Goal: Task Accomplishment & Management: Use online tool/utility

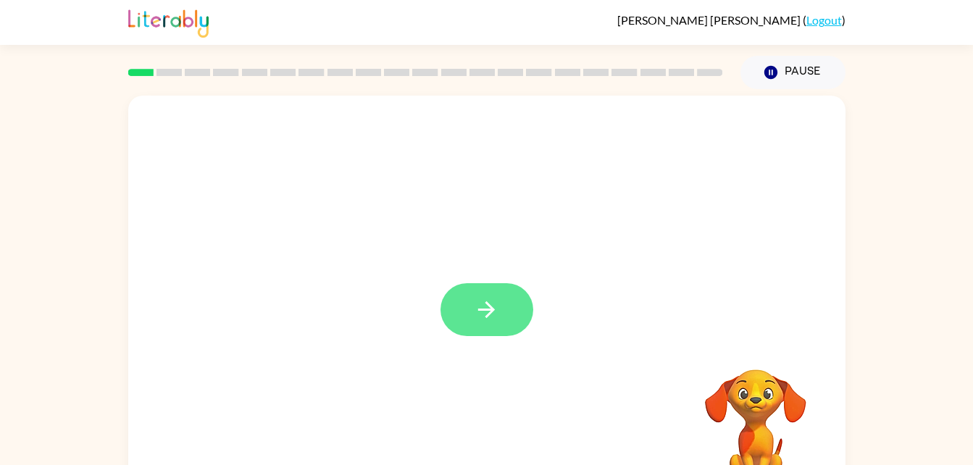
click at [479, 301] on icon "button" at bounding box center [486, 309] width 25 height 25
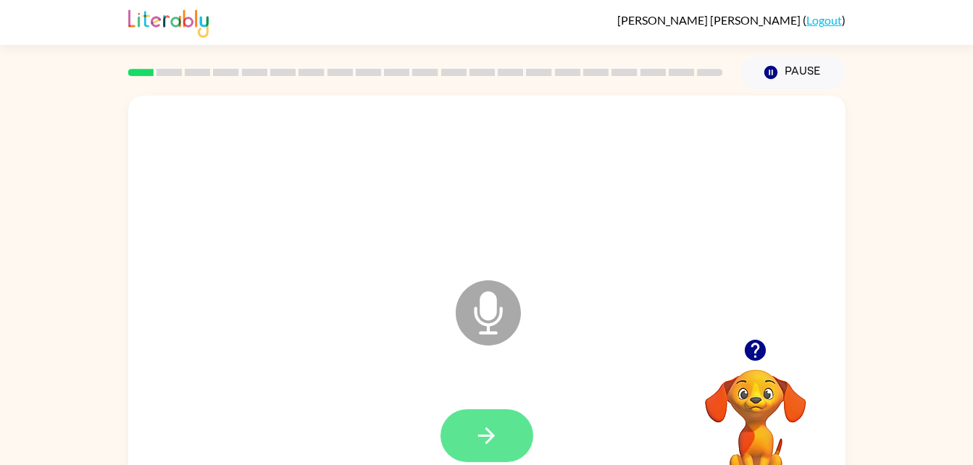
click at [490, 431] on icon "button" at bounding box center [486, 435] width 17 height 17
click at [505, 421] on button "button" at bounding box center [486, 435] width 93 height 53
click at [489, 327] on icon "Microphone The Microphone is here when it is your turn to talk" at bounding box center [560, 331] width 217 height 109
click at [496, 435] on icon "button" at bounding box center [486, 435] width 25 height 25
click at [773, 416] on video "Your browser must support playing .mp4 files to use Literably. Please try using…" at bounding box center [755, 419] width 145 height 145
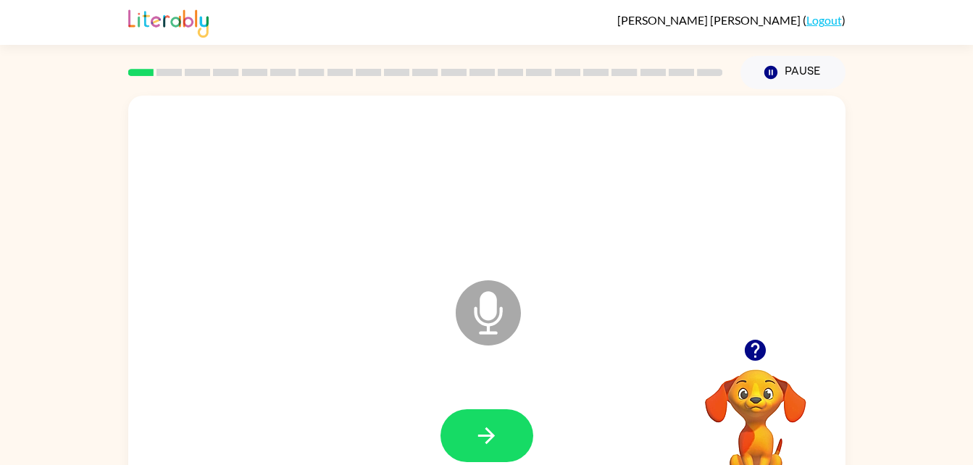
click at [750, 418] on video "Your browser must support playing .mp4 files to use Literably. Please try using…" at bounding box center [755, 419] width 145 height 145
click at [752, 351] on icon "button" at bounding box center [754, 350] width 21 height 21
click at [499, 416] on button "button" at bounding box center [486, 435] width 93 height 53
drag, startPoint x: 499, startPoint y: 416, endPoint x: 487, endPoint y: 429, distance: 17.4
click at [487, 429] on icon "button" at bounding box center [486, 435] width 17 height 17
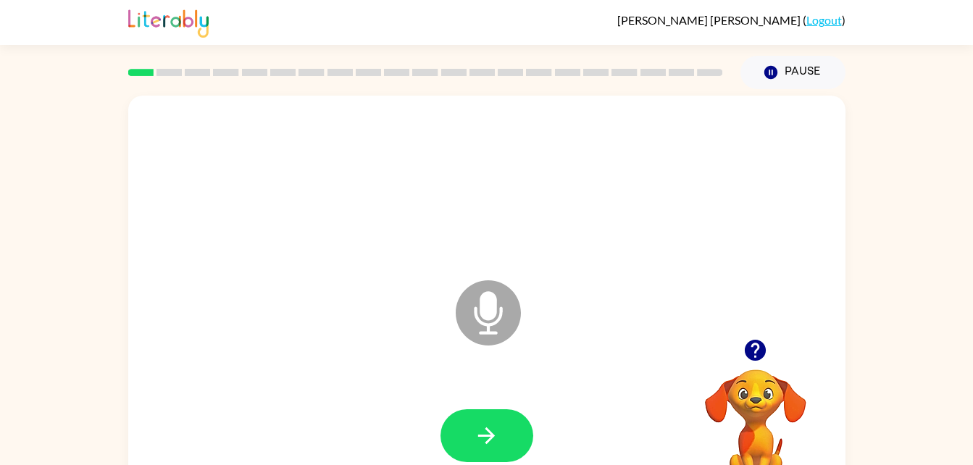
click at [464, 304] on icon at bounding box center [488, 312] width 65 height 65
click at [497, 437] on icon "button" at bounding box center [486, 435] width 25 height 25
click at [494, 304] on icon "Microphone The Microphone is here when it is your turn to talk" at bounding box center [560, 331] width 217 height 109
click at [499, 426] on button "button" at bounding box center [486, 435] width 93 height 53
click at [492, 297] on icon "Microphone The Microphone is here when it is your turn to talk" at bounding box center [560, 331] width 217 height 109
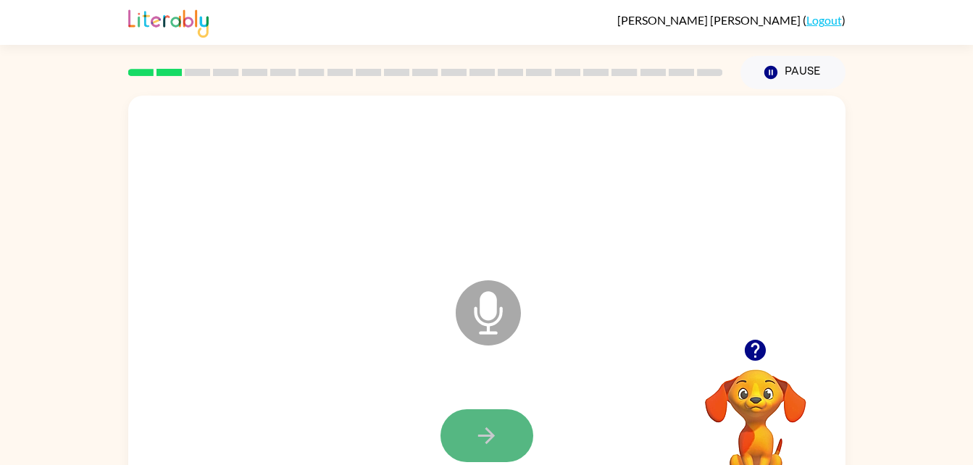
click at [516, 433] on button "button" at bounding box center [486, 435] width 93 height 53
click at [492, 323] on icon "Microphone The Microphone is here when it is your turn to talk" at bounding box center [560, 331] width 217 height 109
click at [496, 448] on icon "button" at bounding box center [486, 435] width 25 height 25
click at [478, 307] on icon at bounding box center [488, 312] width 65 height 65
click at [479, 424] on icon "button" at bounding box center [486, 435] width 25 height 25
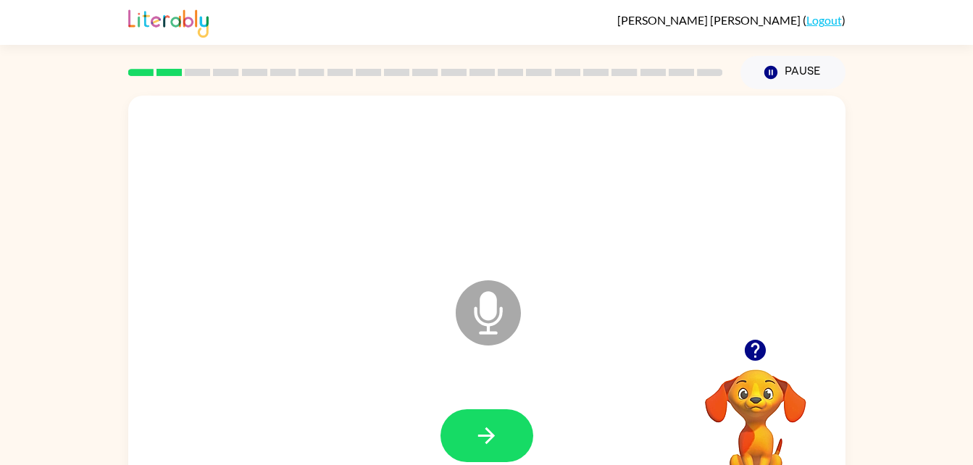
click at [484, 302] on icon "Microphone The Microphone is here when it is your turn to talk" at bounding box center [560, 331] width 217 height 109
click at [454, 448] on button "button" at bounding box center [486, 435] width 93 height 53
click at [500, 330] on icon at bounding box center [488, 312] width 65 height 65
click at [478, 429] on icon "button" at bounding box center [486, 435] width 25 height 25
click at [450, 448] on button "button" at bounding box center [486, 435] width 93 height 53
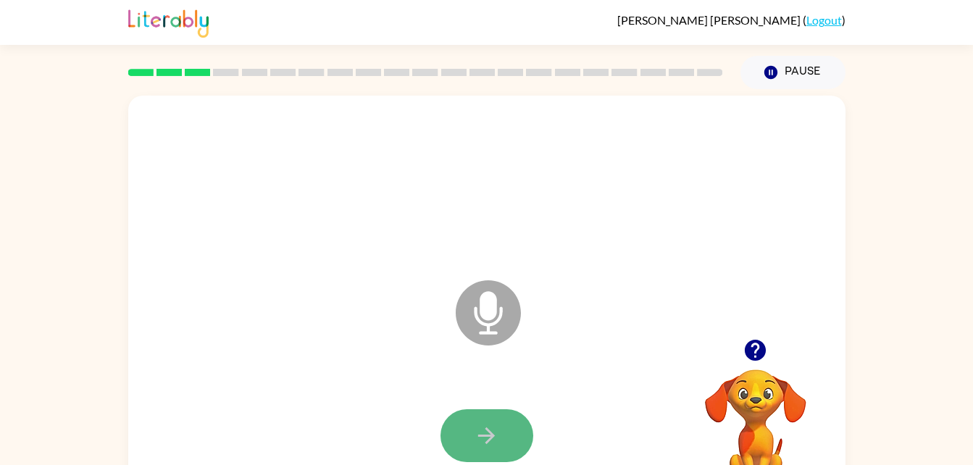
click at [505, 437] on button "button" at bounding box center [486, 435] width 93 height 53
click at [495, 435] on icon "button" at bounding box center [486, 435] width 25 height 25
click at [487, 335] on icon at bounding box center [488, 312] width 65 height 65
click at [499, 437] on button "button" at bounding box center [486, 435] width 93 height 53
click at [474, 294] on icon at bounding box center [488, 312] width 65 height 65
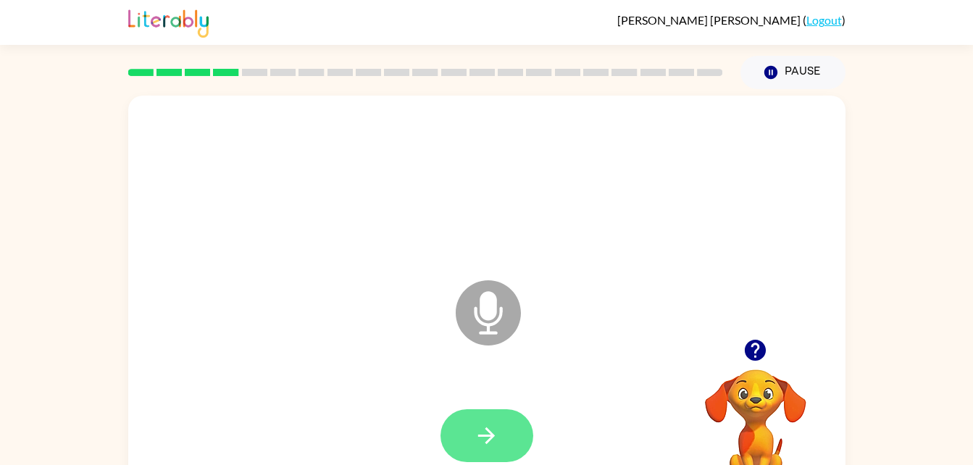
click at [482, 439] on icon "button" at bounding box center [486, 435] width 25 height 25
click at [483, 322] on icon "Microphone The Microphone is here when it is your turn to talk" at bounding box center [560, 331] width 217 height 109
click at [492, 440] on icon "button" at bounding box center [486, 435] width 25 height 25
click at [492, 438] on icon "button" at bounding box center [486, 435] width 17 height 17
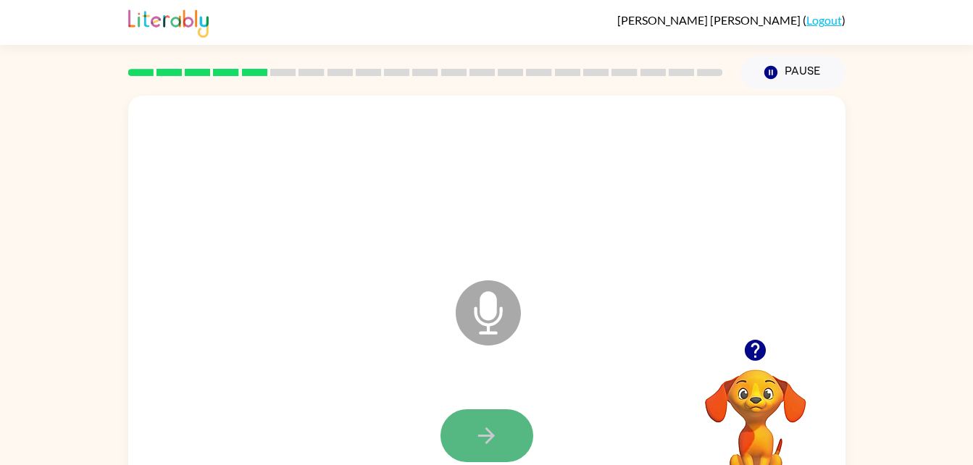
click at [492, 440] on icon "button" at bounding box center [486, 435] width 25 height 25
click at [511, 427] on button "button" at bounding box center [486, 435] width 93 height 53
click at [534, 406] on div at bounding box center [487, 436] width 688 height 119
click at [500, 436] on button "button" at bounding box center [486, 435] width 93 height 53
click at [514, 453] on button "button" at bounding box center [486, 435] width 93 height 53
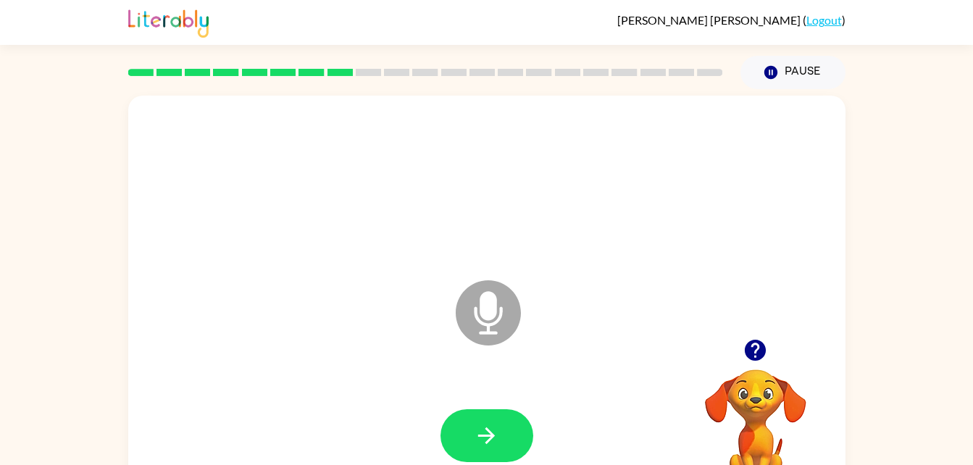
click at [475, 308] on icon "Microphone The Microphone is here when it is your turn to talk" at bounding box center [560, 331] width 217 height 109
click at [503, 441] on button "button" at bounding box center [486, 435] width 93 height 53
click at [497, 436] on icon "button" at bounding box center [486, 435] width 25 height 25
click at [520, 432] on button "button" at bounding box center [486, 435] width 93 height 53
click at [511, 444] on button "button" at bounding box center [486, 435] width 93 height 53
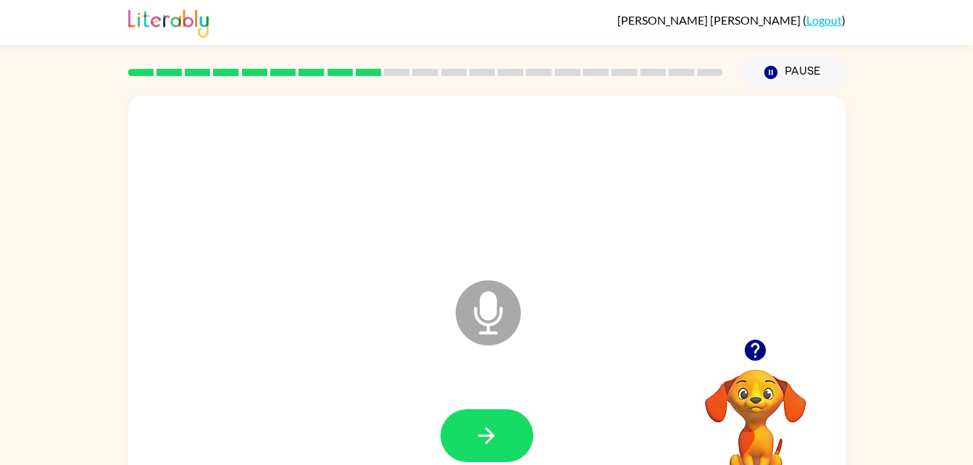
click at [731, 389] on video "Your browser must support playing .mp4 files to use Literably. Please try using…" at bounding box center [755, 419] width 145 height 145
click at [749, 351] on icon "button" at bounding box center [754, 350] width 21 height 21
click at [523, 440] on button "button" at bounding box center [486, 435] width 93 height 53
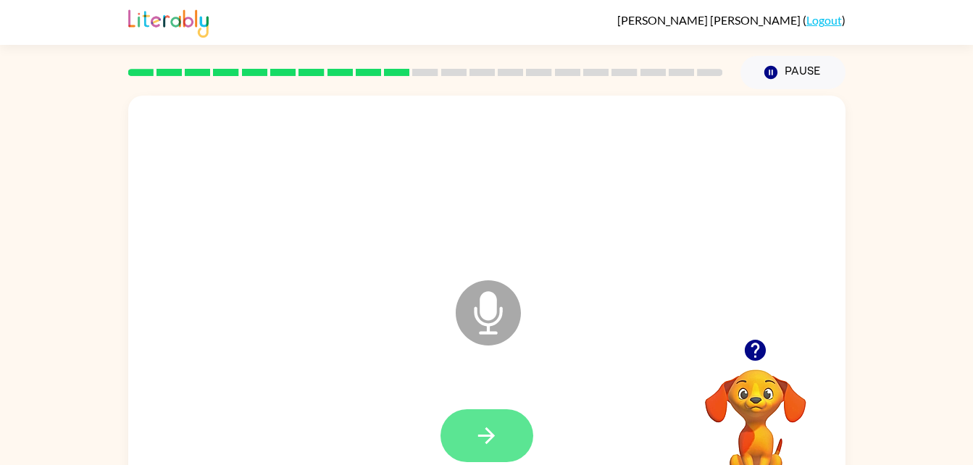
click at [494, 427] on icon "button" at bounding box center [486, 435] width 25 height 25
click at [471, 445] on button "button" at bounding box center [486, 435] width 93 height 53
click at [486, 322] on icon at bounding box center [488, 312] width 65 height 65
click at [507, 428] on button "button" at bounding box center [486, 435] width 93 height 53
click at [502, 424] on button "button" at bounding box center [486, 435] width 93 height 53
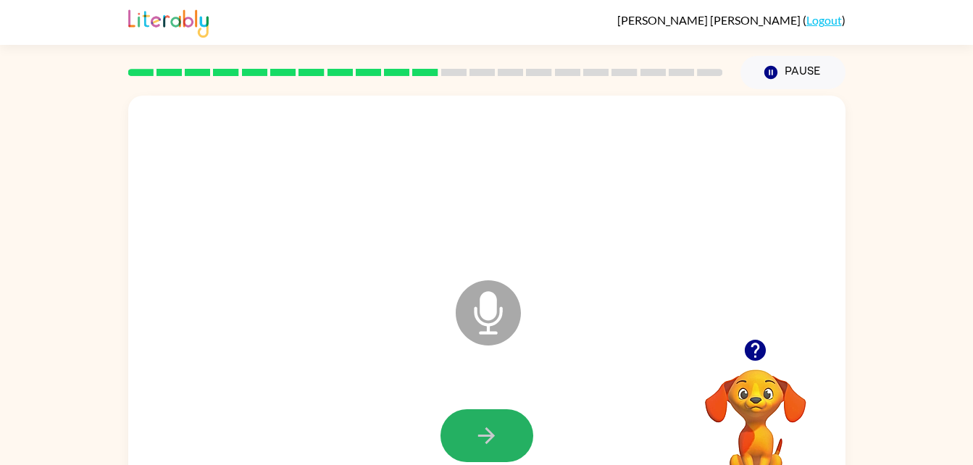
click at [502, 424] on button "button" at bounding box center [486, 435] width 93 height 53
drag, startPoint x: 502, startPoint y: 427, endPoint x: 482, endPoint y: 436, distance: 21.7
click at [482, 436] on icon "button" at bounding box center [486, 435] width 17 height 17
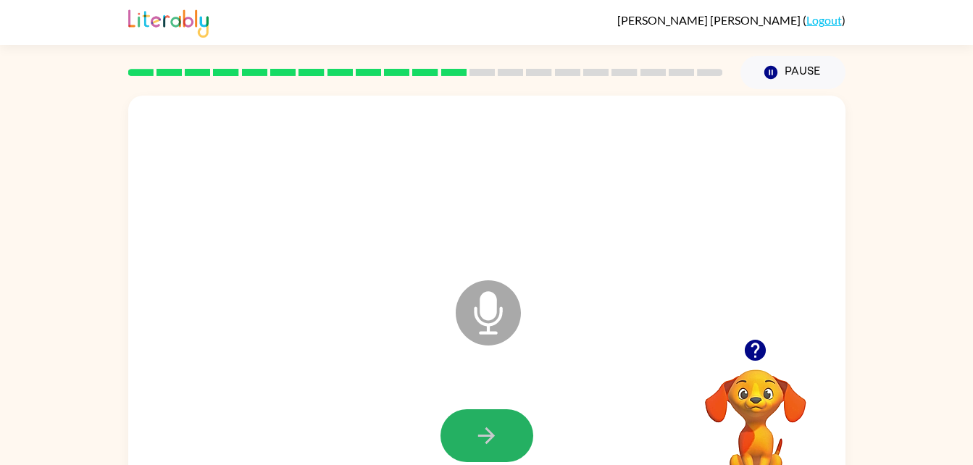
click at [482, 436] on icon "button" at bounding box center [486, 435] width 17 height 17
click at [502, 423] on button "button" at bounding box center [486, 435] width 93 height 53
click at [467, 437] on button "button" at bounding box center [486, 435] width 93 height 53
click at [465, 414] on button "button" at bounding box center [486, 435] width 93 height 53
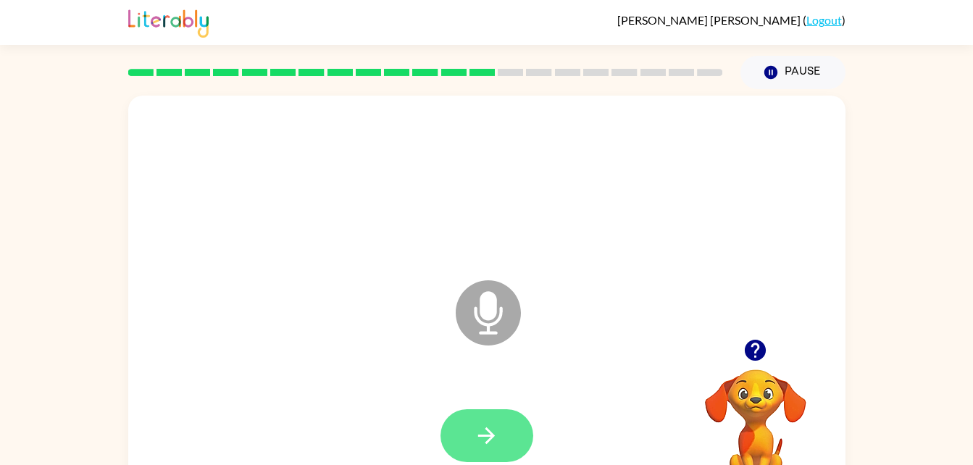
click at [492, 431] on icon "button" at bounding box center [486, 435] width 25 height 25
click at [461, 429] on button "button" at bounding box center [486, 435] width 93 height 53
click at [490, 439] on icon "button" at bounding box center [486, 435] width 17 height 17
click at [493, 423] on icon "button" at bounding box center [486, 435] width 25 height 25
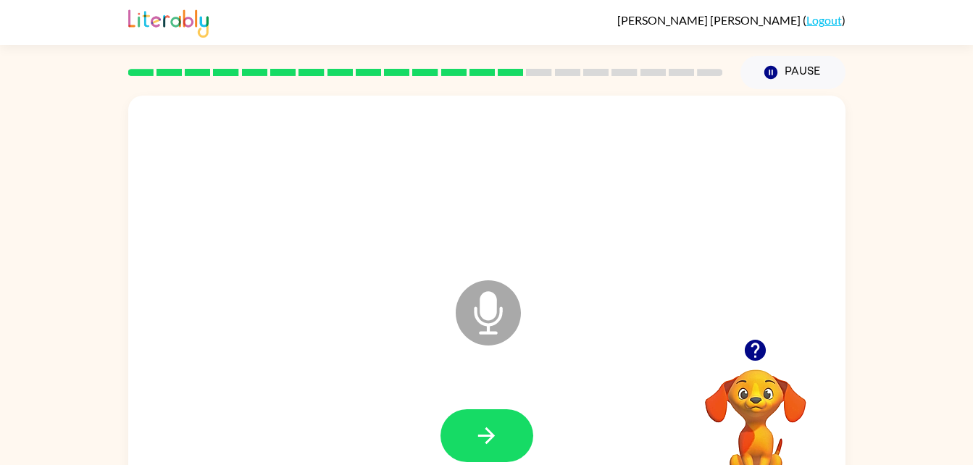
click at [493, 423] on icon "button" at bounding box center [486, 435] width 25 height 25
drag, startPoint x: 493, startPoint y: 422, endPoint x: 471, endPoint y: 329, distance: 95.9
click at [471, 329] on icon at bounding box center [488, 312] width 65 height 65
click at [500, 428] on button "button" at bounding box center [486, 435] width 93 height 53
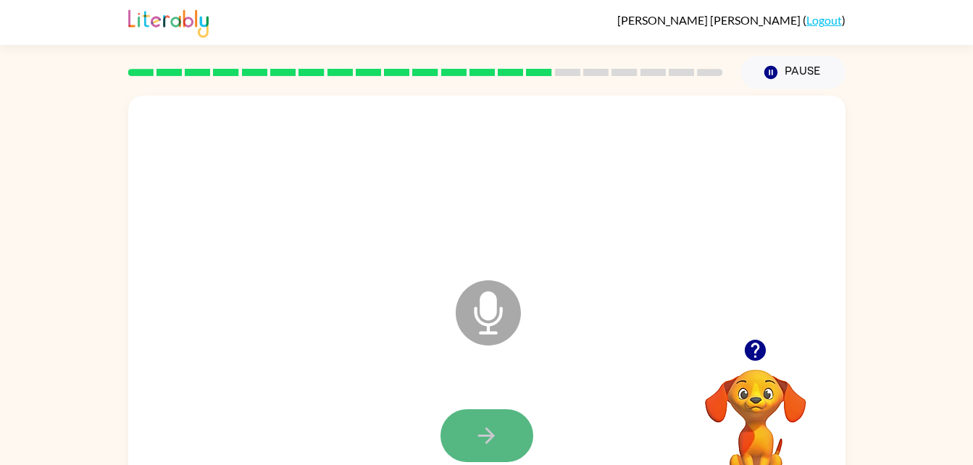
drag, startPoint x: 508, startPoint y: 428, endPoint x: 494, endPoint y: 431, distance: 14.1
click at [494, 431] on icon "button" at bounding box center [486, 435] width 25 height 25
drag, startPoint x: 511, startPoint y: 429, endPoint x: 498, endPoint y: 429, distance: 12.3
click at [498, 429] on icon "button" at bounding box center [486, 435] width 25 height 25
drag, startPoint x: 498, startPoint y: 429, endPoint x: 479, endPoint y: 432, distance: 19.0
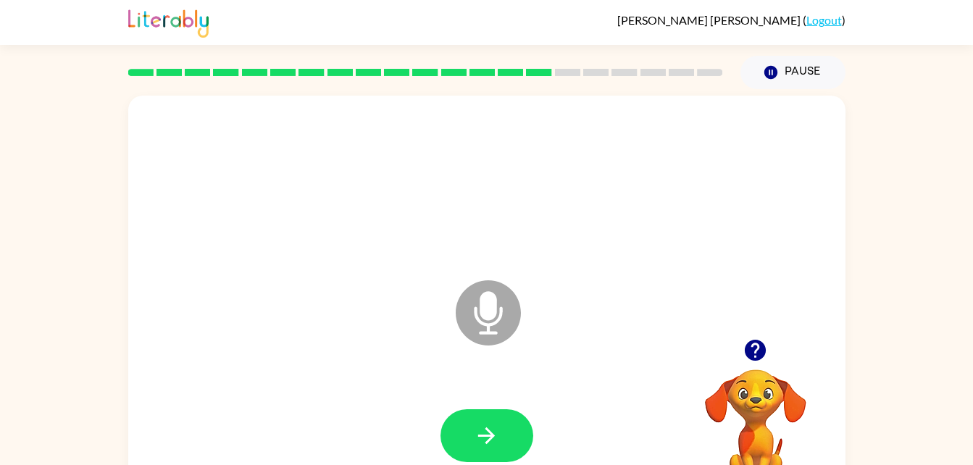
click at [479, 432] on icon "button" at bounding box center [486, 435] width 25 height 25
drag, startPoint x: 503, startPoint y: 429, endPoint x: 478, endPoint y: 435, distance: 25.3
click at [478, 435] on icon "button" at bounding box center [486, 435] width 17 height 17
click at [479, 434] on icon "button" at bounding box center [486, 435] width 25 height 25
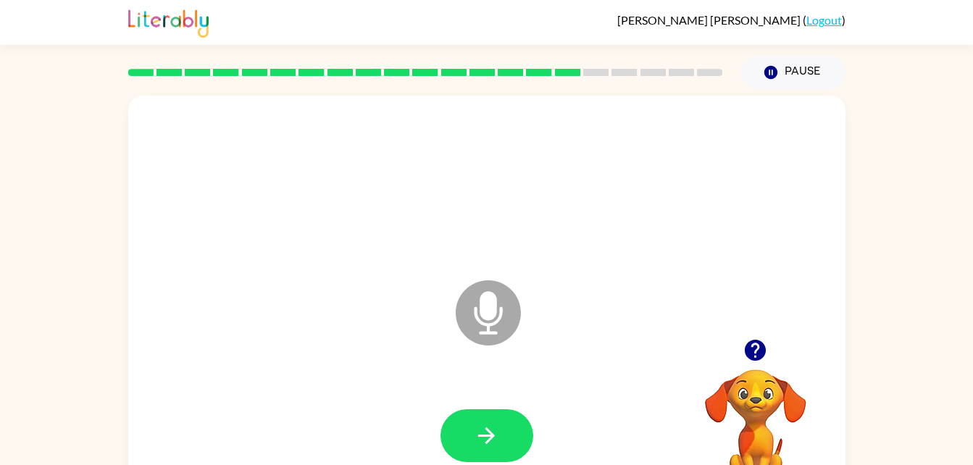
click at [479, 434] on icon "button" at bounding box center [486, 435] width 25 height 25
click at [505, 443] on button "button" at bounding box center [486, 435] width 93 height 53
click at [492, 451] on button "button" at bounding box center [486, 435] width 93 height 53
click at [501, 441] on button "button" at bounding box center [486, 435] width 93 height 53
click at [495, 438] on icon "button" at bounding box center [486, 435] width 25 height 25
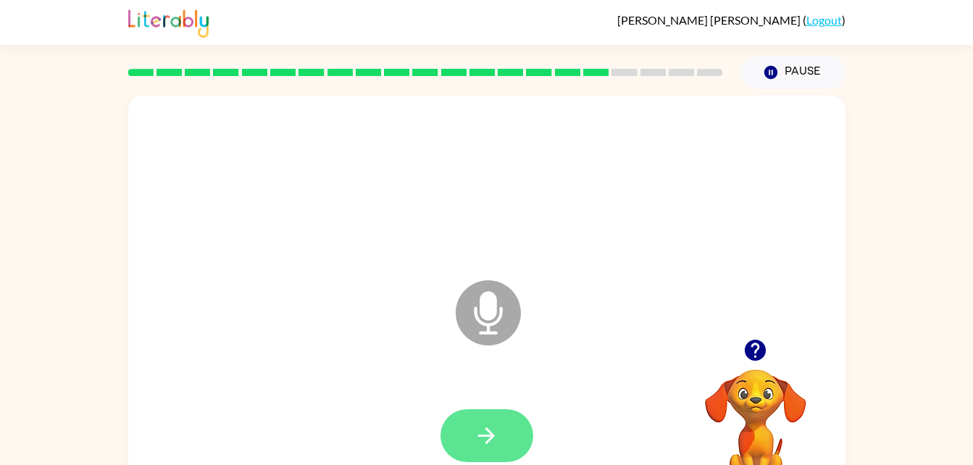
click at [469, 438] on button "button" at bounding box center [486, 435] width 93 height 53
click at [490, 445] on icon "button" at bounding box center [486, 435] width 25 height 25
click at [758, 364] on button "button" at bounding box center [754, 350] width 37 height 37
click at [505, 450] on button "button" at bounding box center [486, 435] width 93 height 53
click at [507, 437] on button "button" at bounding box center [486, 435] width 93 height 53
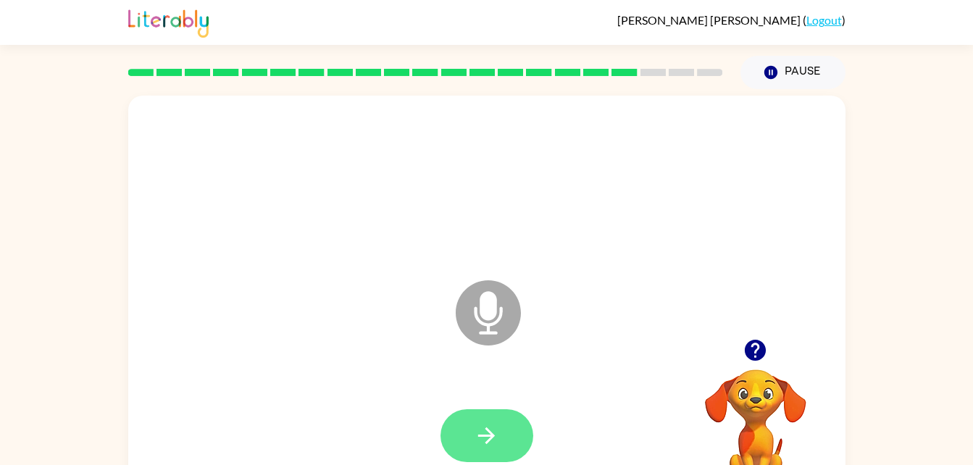
click at [496, 431] on icon "button" at bounding box center [486, 435] width 25 height 25
drag, startPoint x: 496, startPoint y: 431, endPoint x: 459, endPoint y: 443, distance: 38.9
click at [459, 443] on button "button" at bounding box center [486, 435] width 93 height 53
click at [492, 442] on icon "button" at bounding box center [486, 435] width 25 height 25
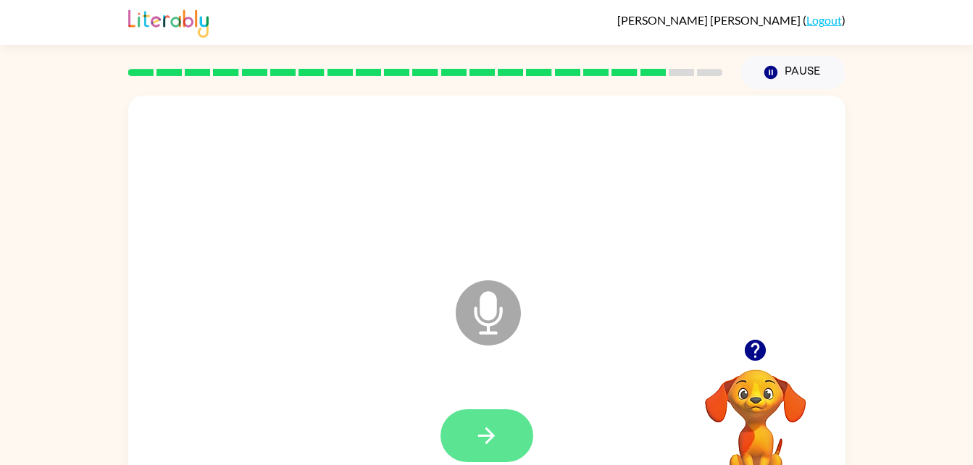
click at [500, 424] on button "button" at bounding box center [486, 435] width 93 height 53
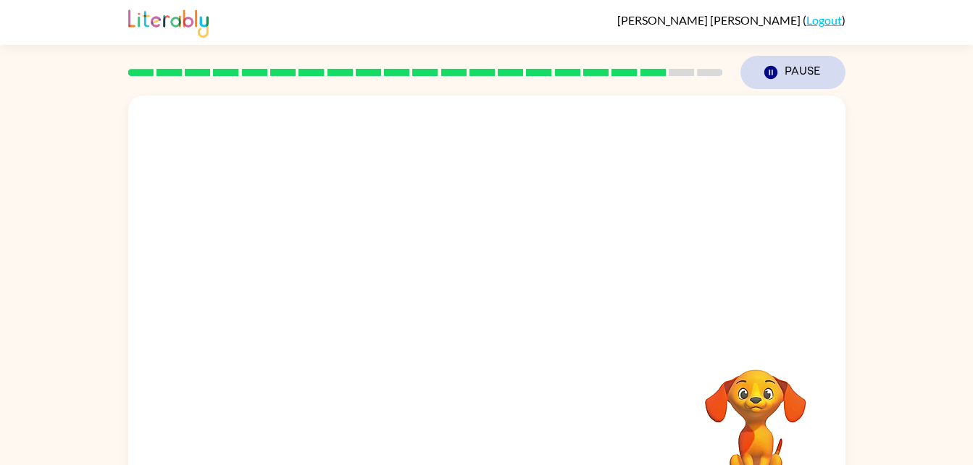
drag, startPoint x: 757, startPoint y: 77, endPoint x: 763, endPoint y: 67, distance: 11.3
drag, startPoint x: 763, startPoint y: 67, endPoint x: 681, endPoint y: 129, distance: 101.8
click at [681, 129] on div at bounding box center [487, 184] width 688 height 119
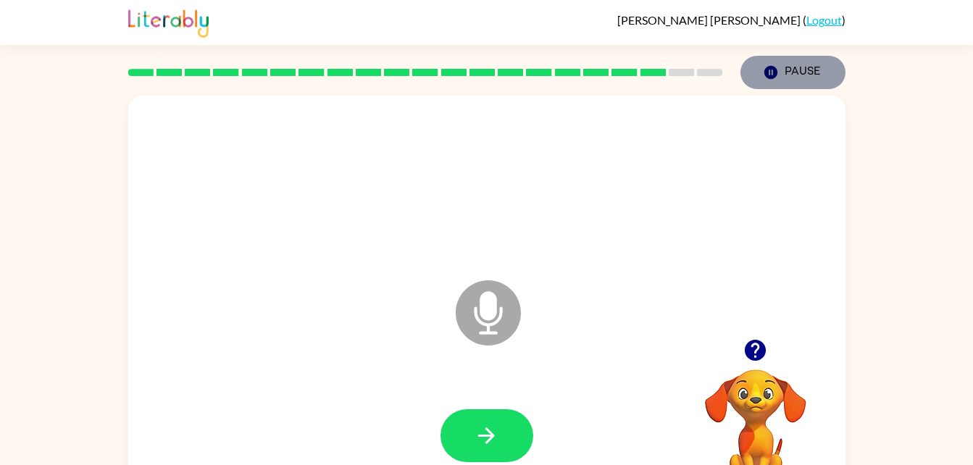
click at [796, 72] on button "Pause Pause" at bounding box center [792, 72] width 105 height 33
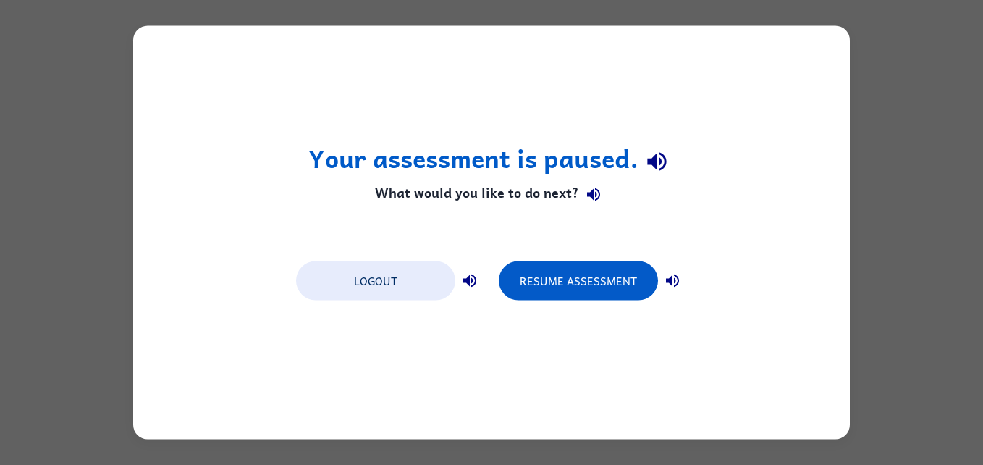
click at [929, 87] on div "Your assessment is paused. What would you like to do next? Logout Resume Assess…" at bounding box center [491, 232] width 983 height 465
click at [925, 71] on div "Your assessment is paused. What would you like to do next? Logout Resume Assess…" at bounding box center [491, 232] width 983 height 465
click at [616, 296] on button "Resume Assessment" at bounding box center [578, 280] width 159 height 39
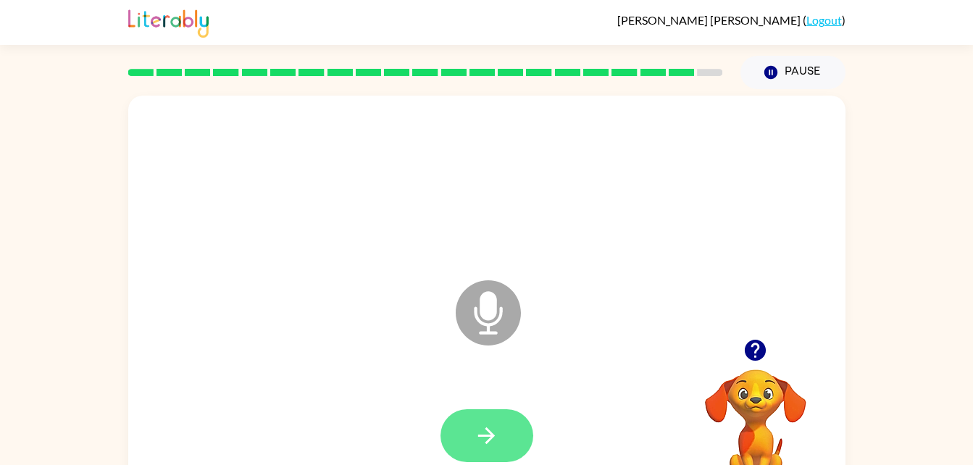
click at [473, 421] on button "button" at bounding box center [486, 435] width 93 height 53
